Goal: Navigation & Orientation: Find specific page/section

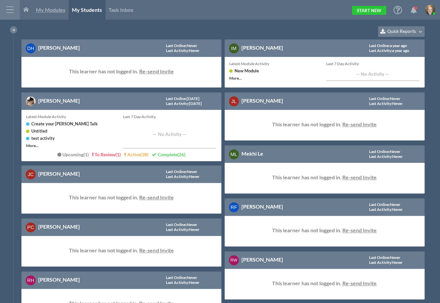
click at [47, 9] on span "My Modules" at bounding box center [50, 10] width 29 height 6
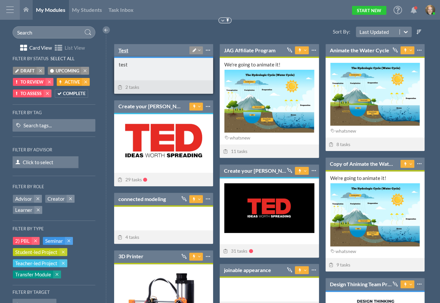
click at [124, 51] on link "Test" at bounding box center [123, 50] width 10 height 7
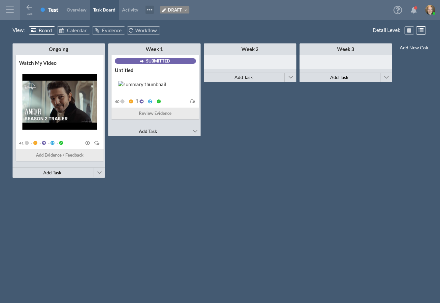
click at [152, 7] on span at bounding box center [149, 10] width 8 height 8
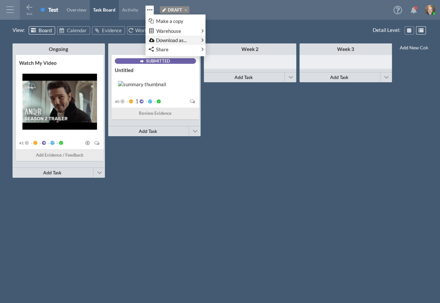
click at [182, 41] on link "Download as..." at bounding box center [178, 40] width 59 height 7
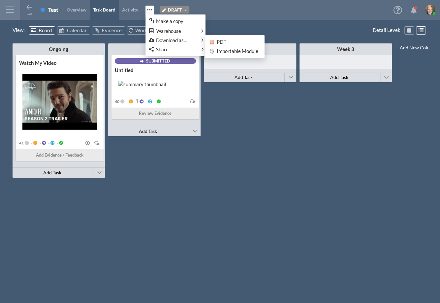
click at [285, 22] on html "Home Warehouse Students Settings Admin Profile Log Out Terms & Conditions Priva…" at bounding box center [220, 151] width 440 height 303
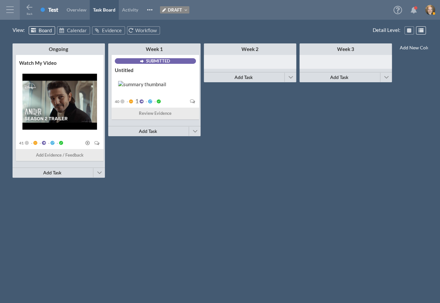
click at [326, 184] on div "Ongoing Minimize This Column All Others All Left All Right Make Invisible Add t…" at bounding box center [220, 167] width 415 height 250
